Goal: Transaction & Acquisition: Download file/media

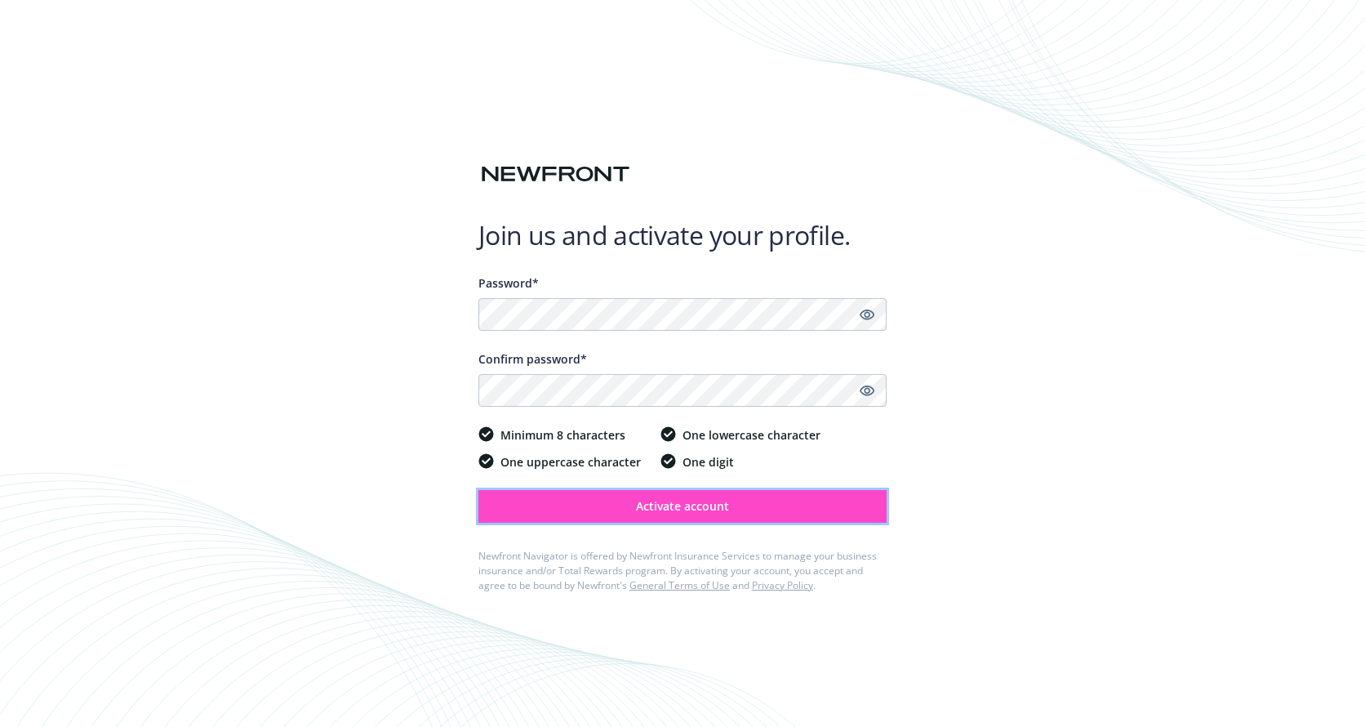
click at [661, 512] on span "Activate account" at bounding box center [682, 506] width 93 height 16
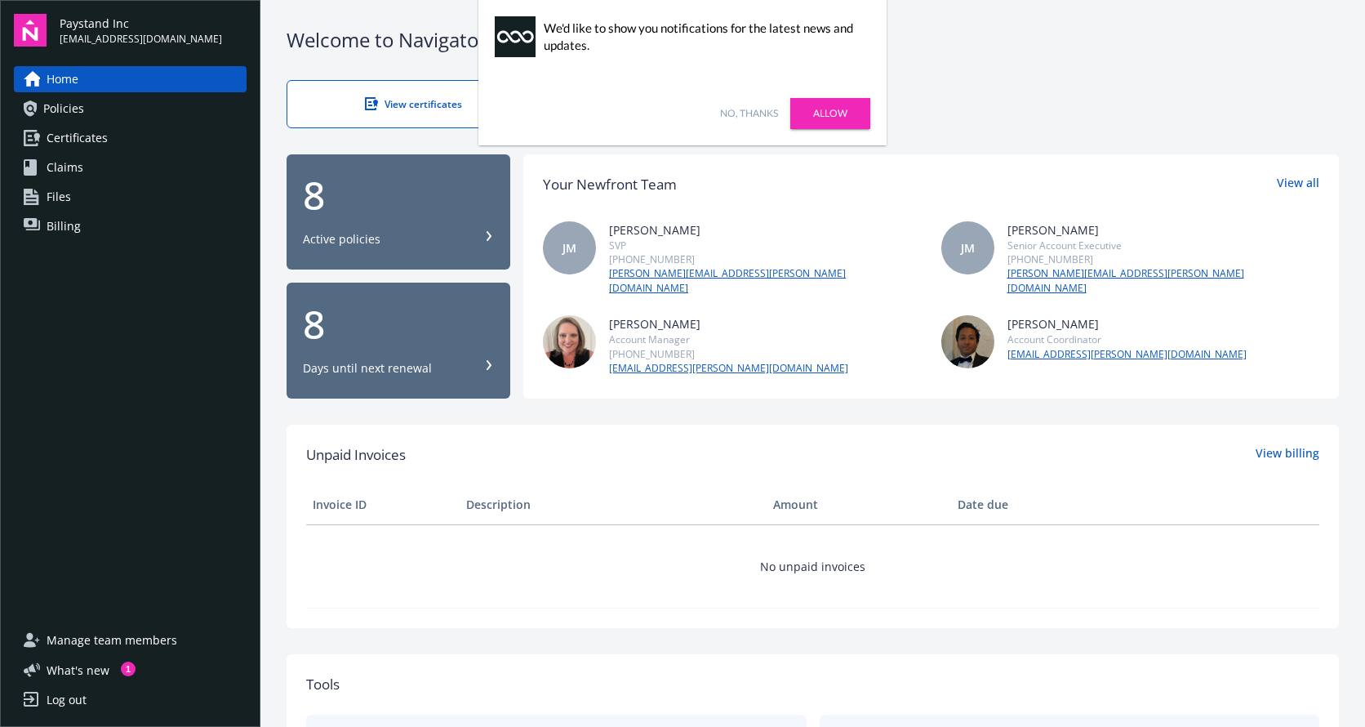
click at [818, 114] on link "Allow" at bounding box center [830, 113] width 80 height 31
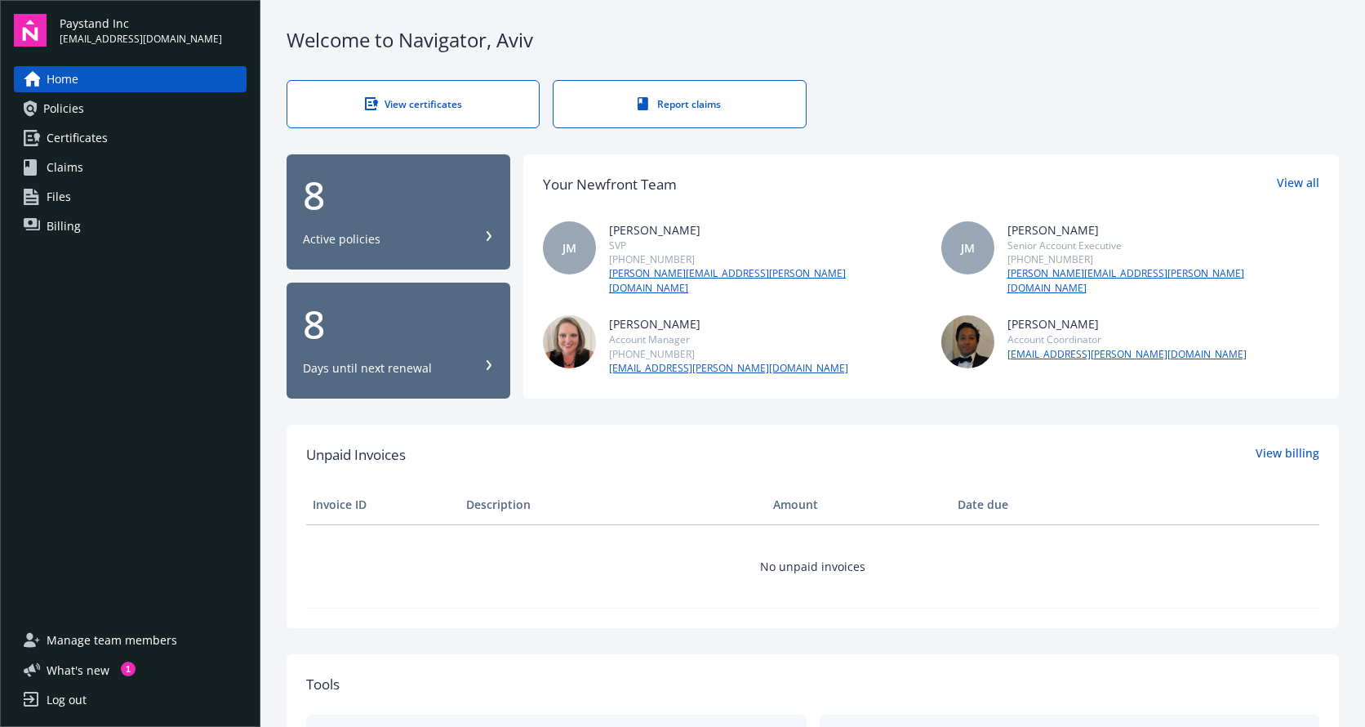
click at [57, 104] on span "Policies" at bounding box center [63, 109] width 41 height 26
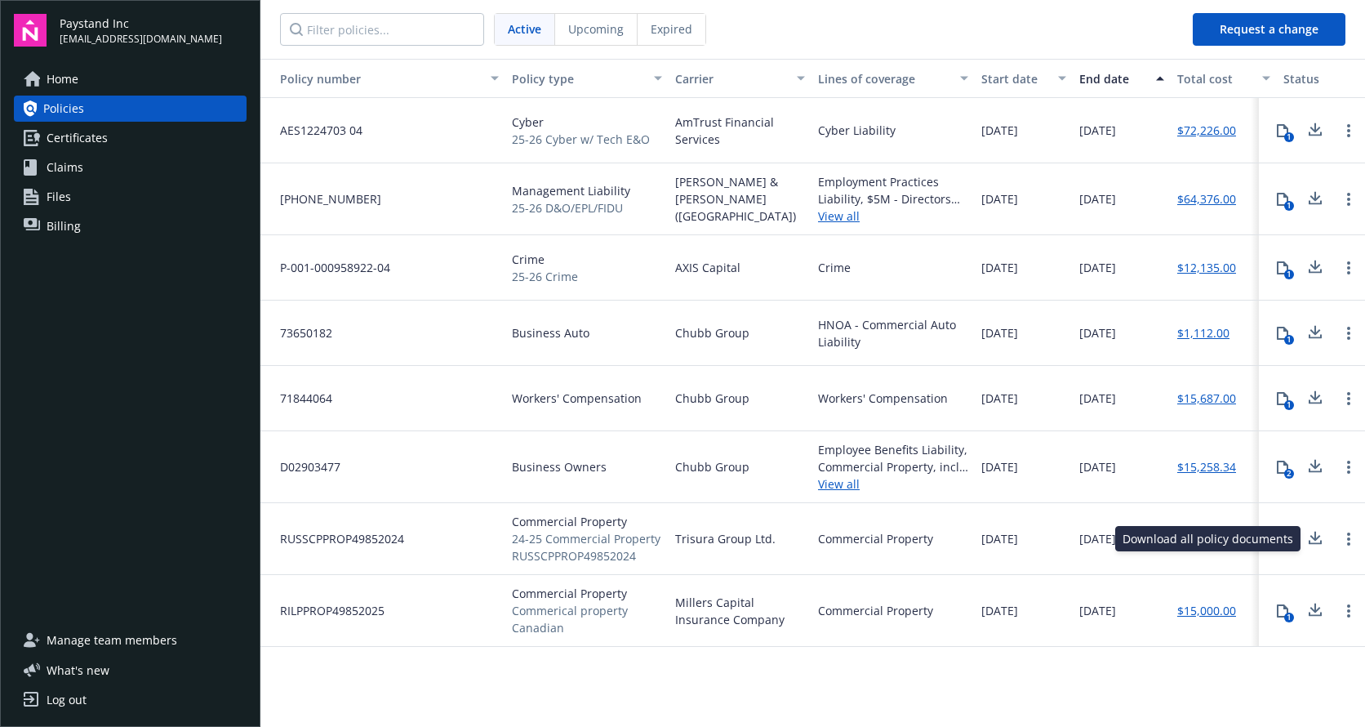
click at [1314, 537] on icon at bounding box center [1315, 536] width 11 height 10
click at [1348, 539] on circle "Open options" at bounding box center [1348, 538] width 3 height 3
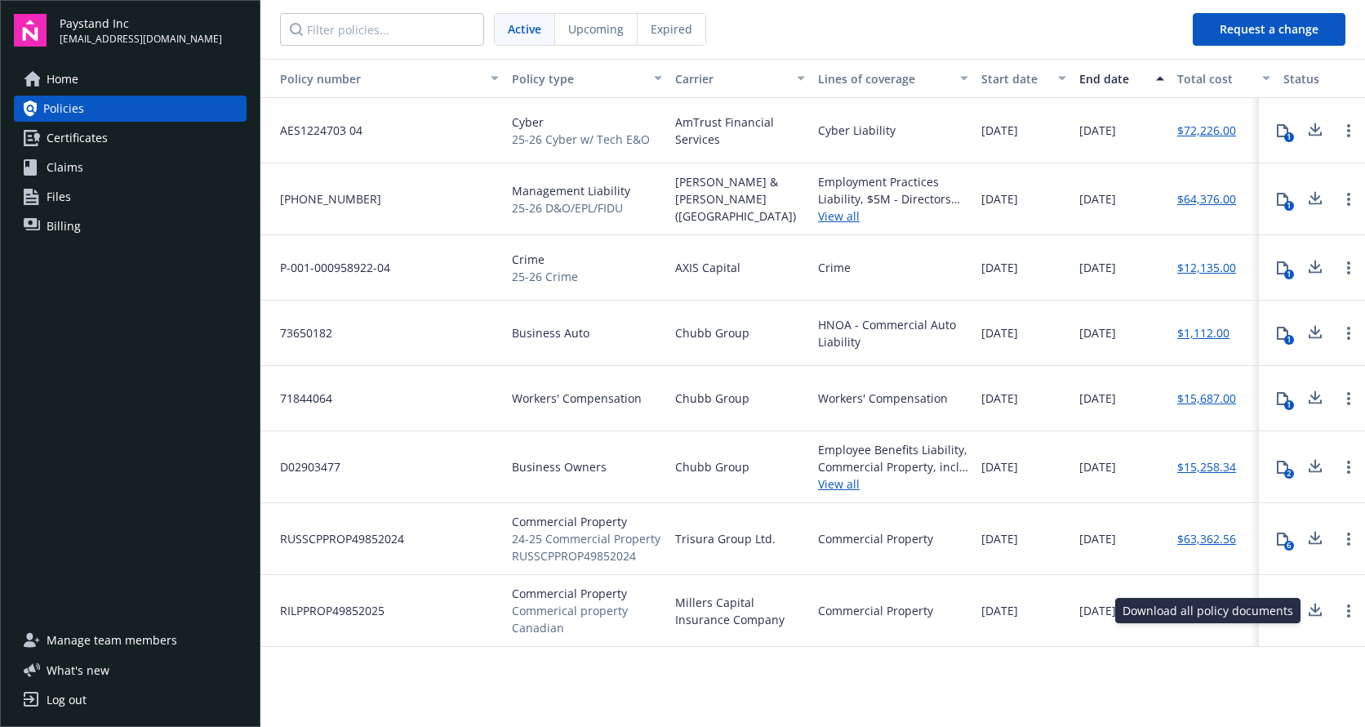
click at [1315, 611] on icon at bounding box center [1315, 607] width 11 height 10
